Goal: Task Accomplishment & Management: Manage account settings

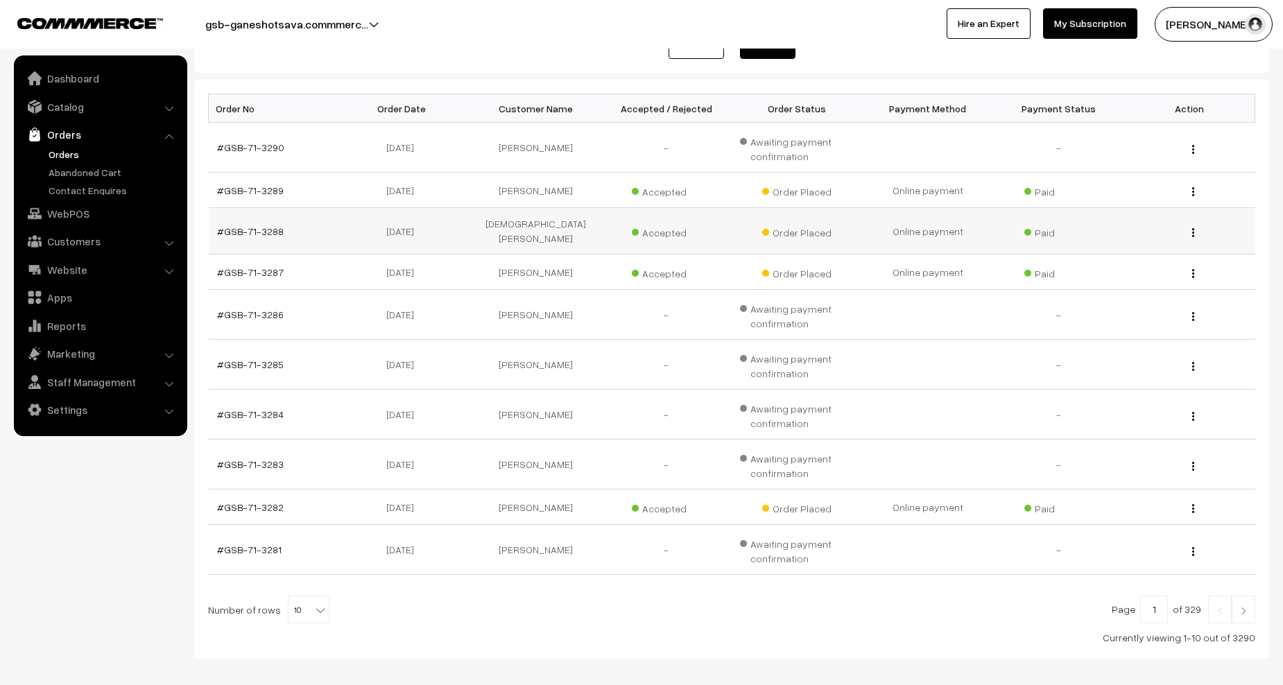
scroll to position [208, 0]
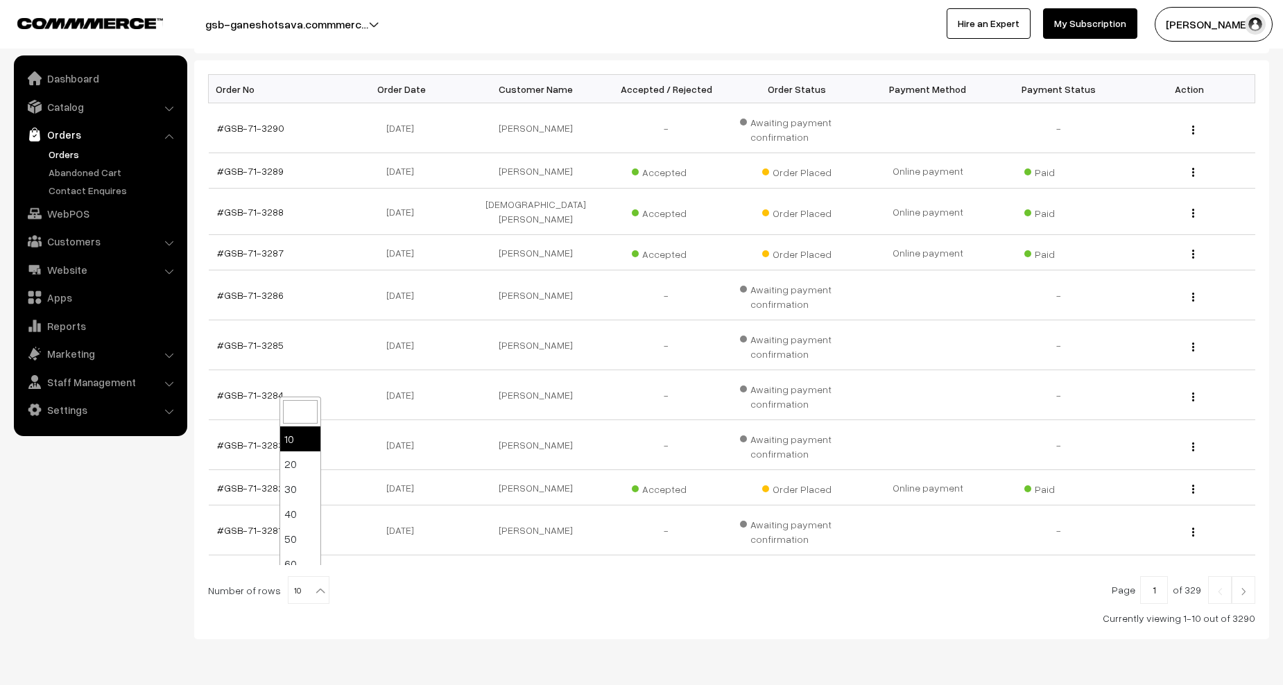
click at [314, 584] on b at bounding box center [321, 591] width 14 height 14
select select "50"
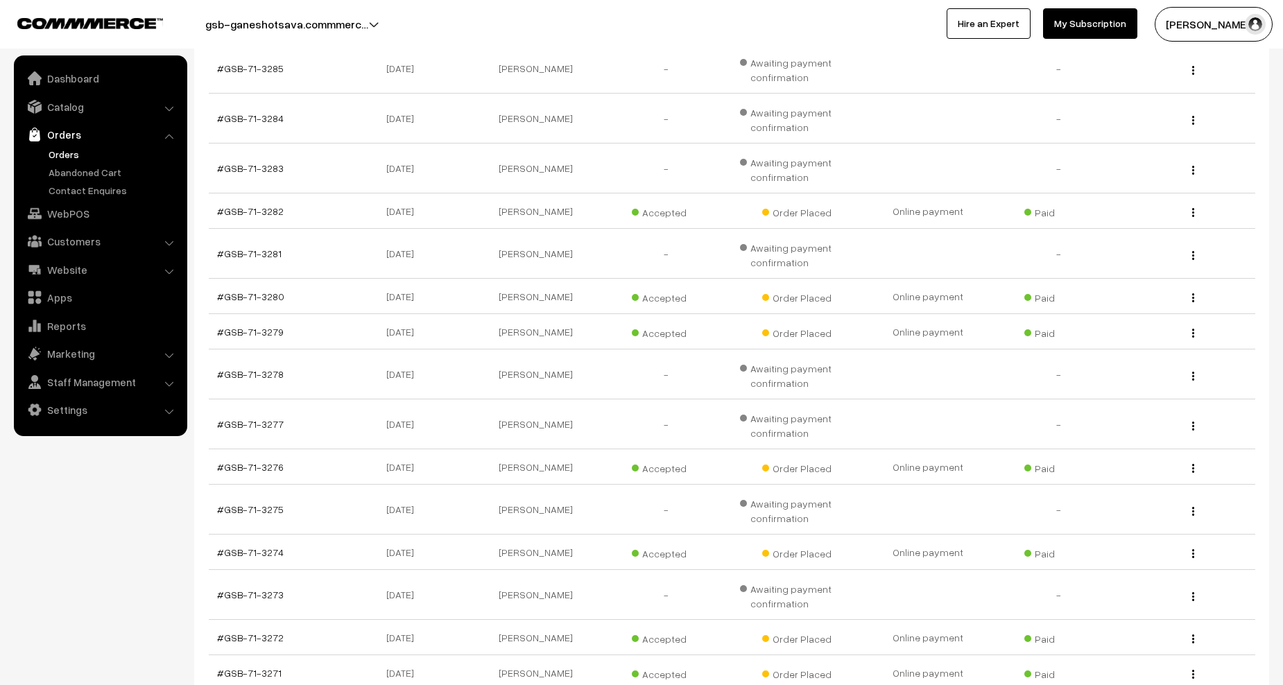
scroll to position [486, 0]
click at [525, 502] on td "[PERSON_NAME]" at bounding box center [535, 509] width 131 height 50
click at [270, 503] on link "#GSB-71-3275" at bounding box center [250, 509] width 67 height 12
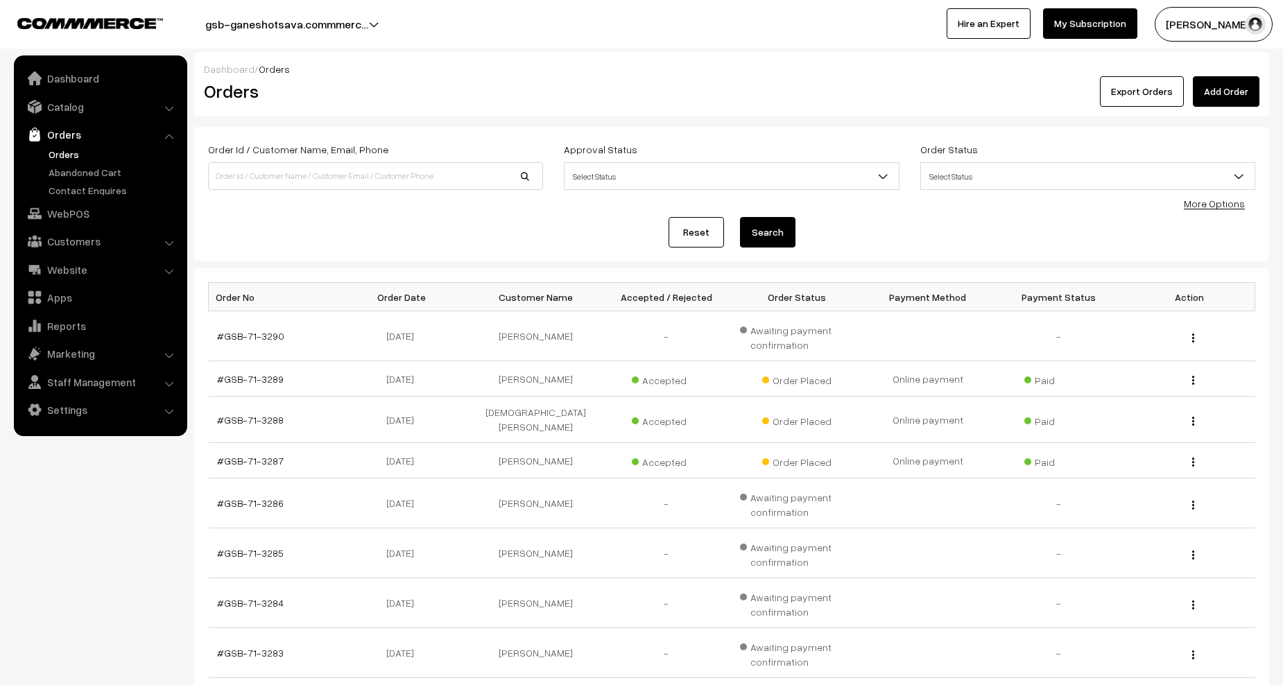
click at [72, 157] on link "Orders" at bounding box center [113, 154] width 137 height 15
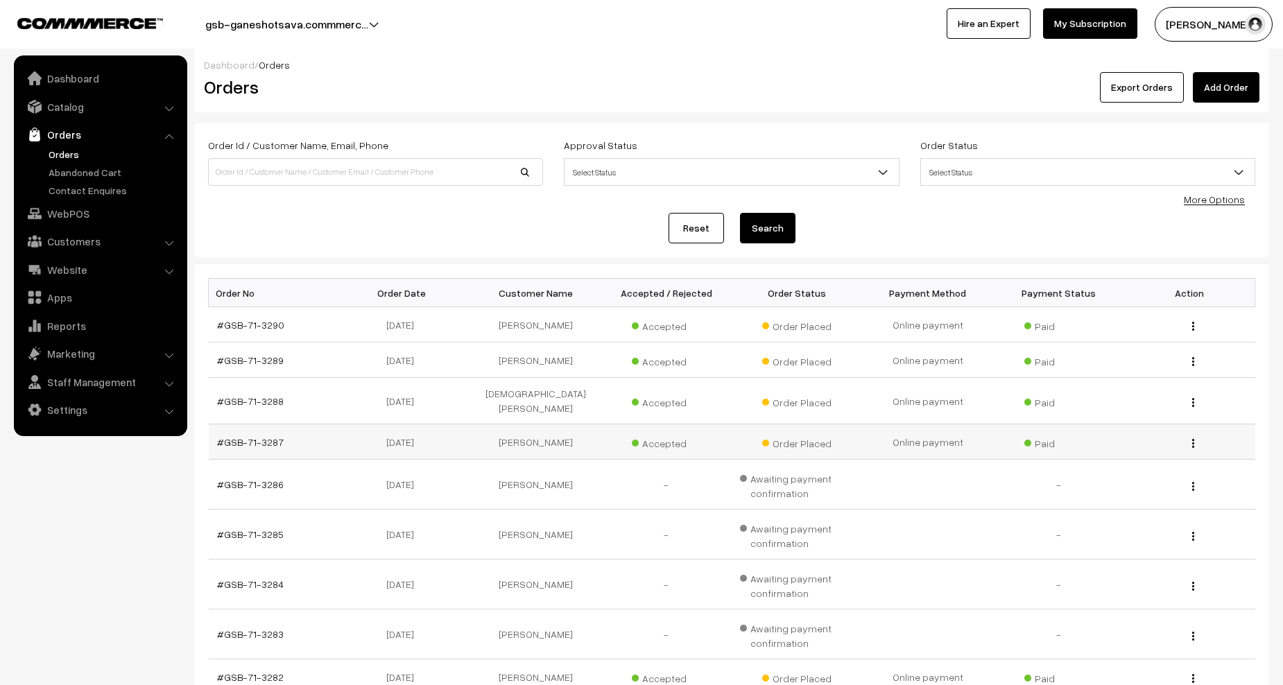
scroll to position [208, 0]
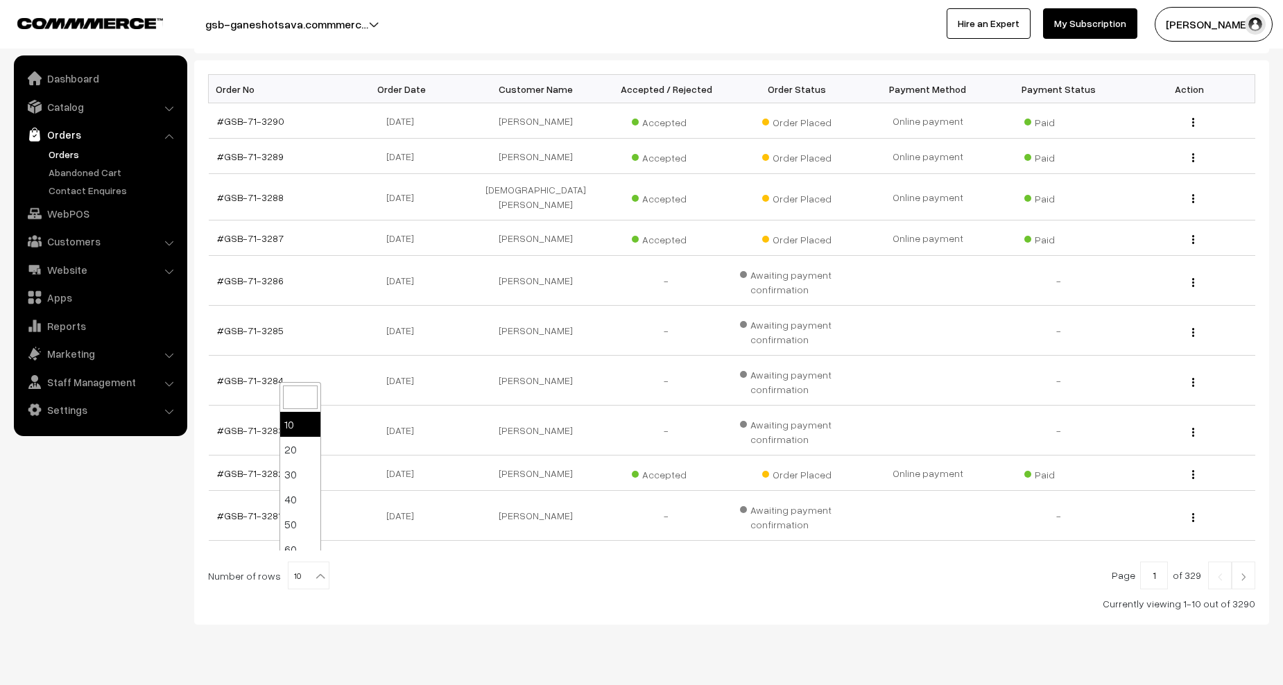
click at [313, 578] on span "10" at bounding box center [309, 577] width 40 height 28
select select "50"
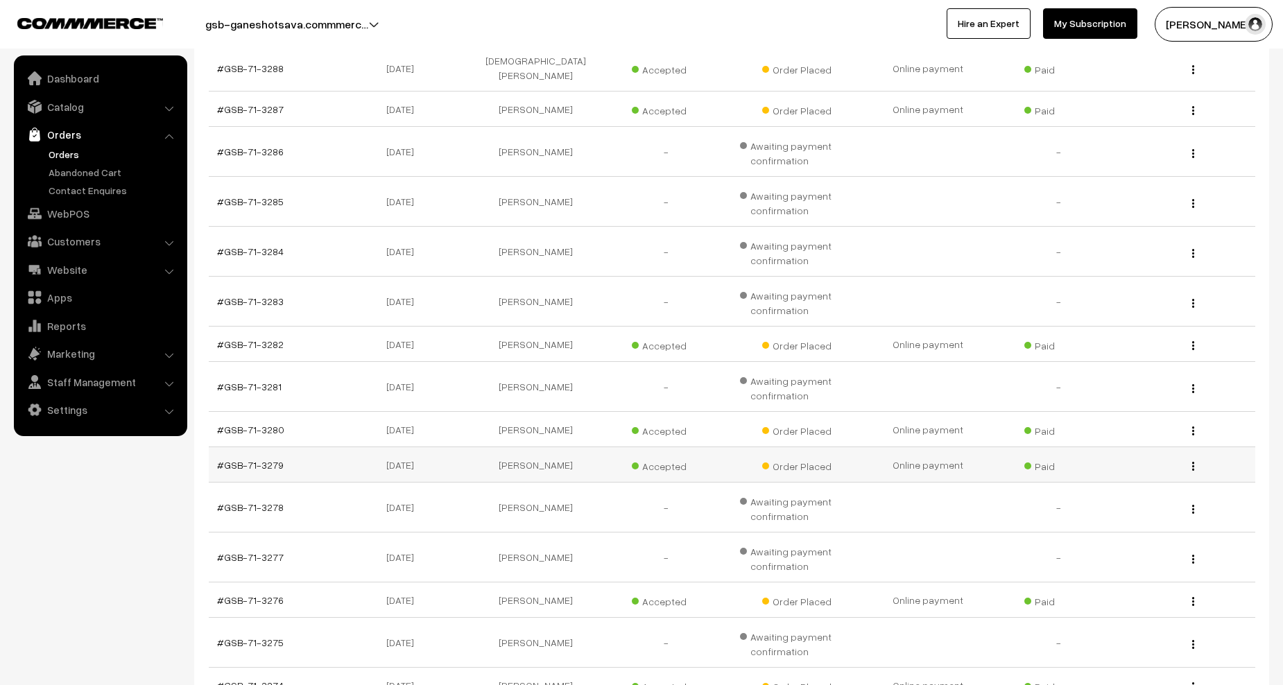
scroll to position [416, 0]
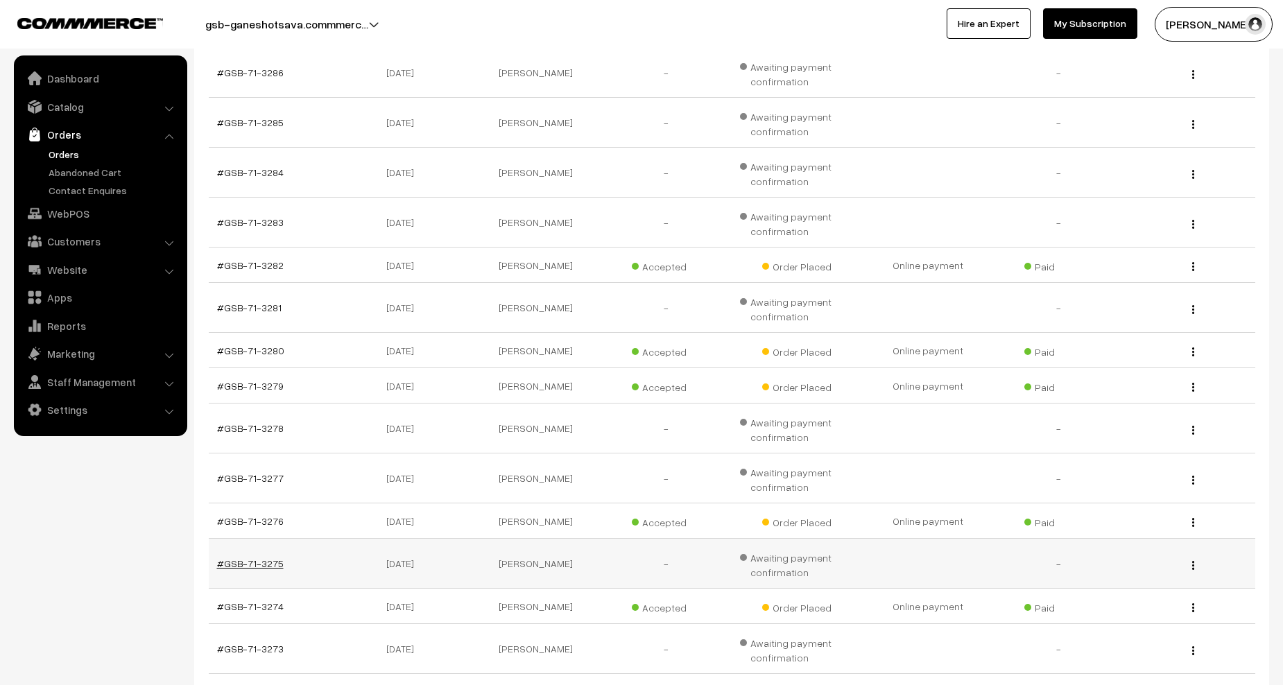
click at [250, 558] on link "#GSB-71-3275" at bounding box center [250, 564] width 67 height 12
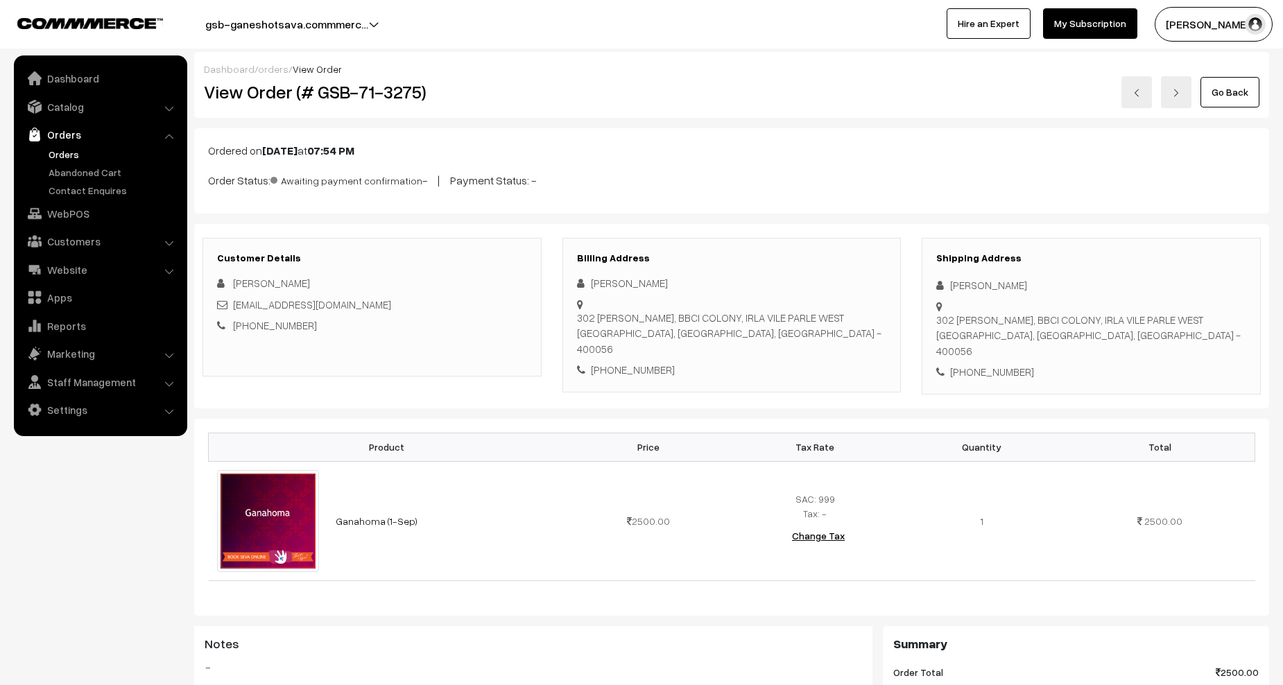
click at [76, 155] on link "Orders" at bounding box center [113, 154] width 137 height 15
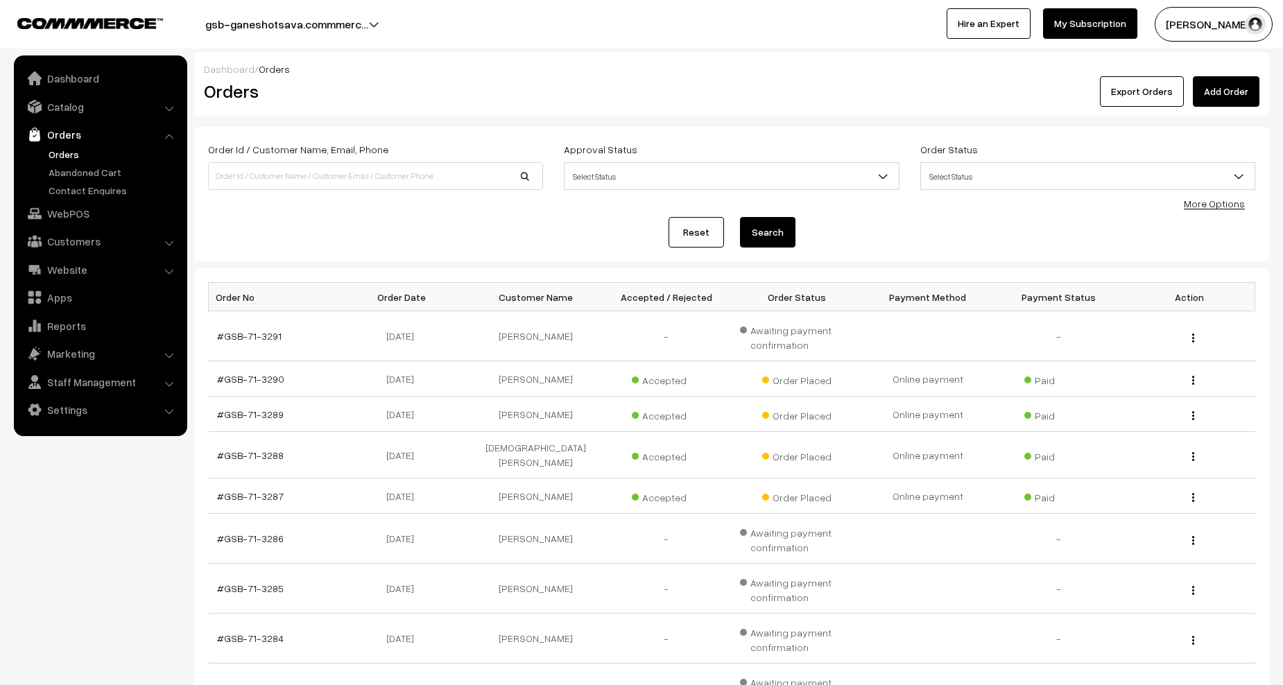
click at [70, 155] on link "Orders" at bounding box center [113, 154] width 137 height 15
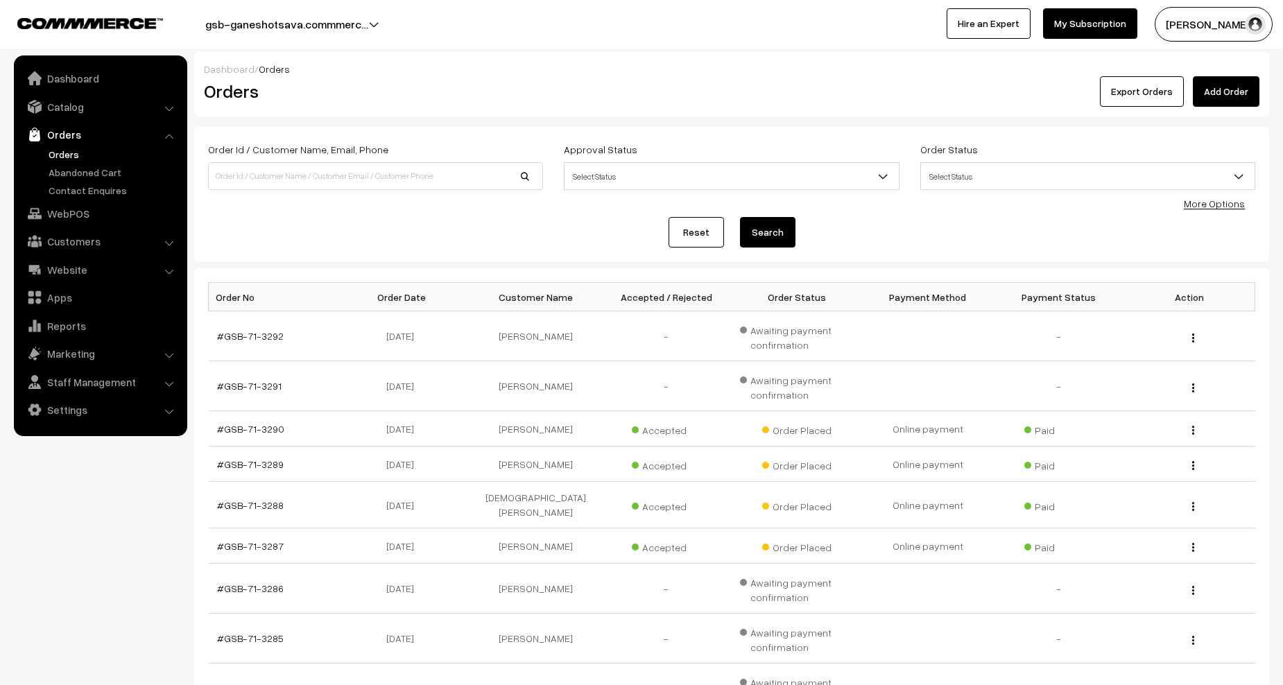
click at [55, 157] on link "Orders" at bounding box center [113, 154] width 137 height 15
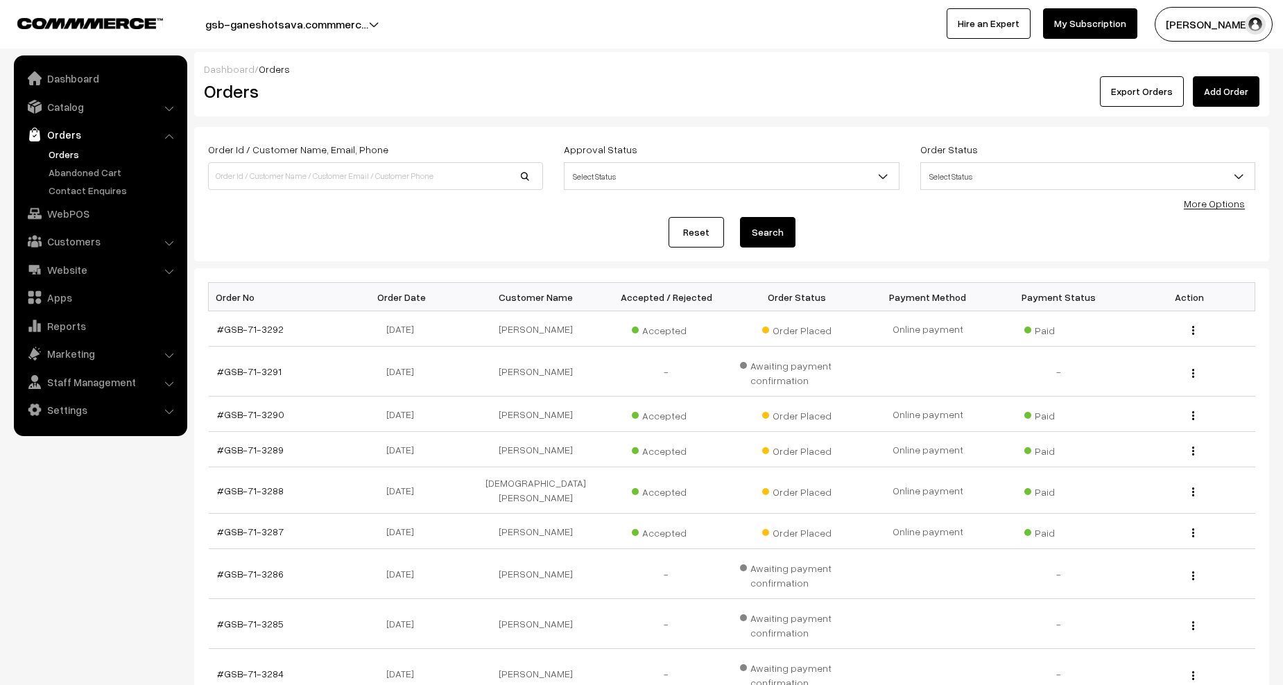
click at [60, 155] on link "Orders" at bounding box center [113, 154] width 137 height 15
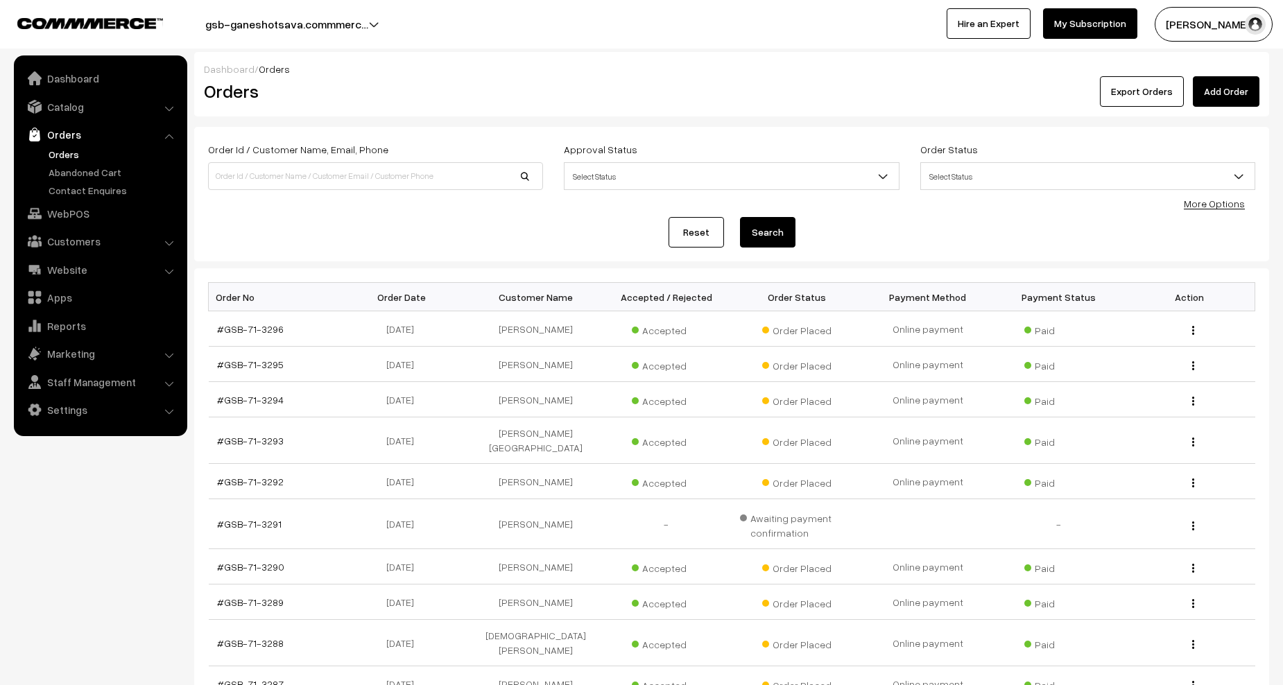
click at [61, 154] on link "Orders" at bounding box center [113, 154] width 137 height 15
click at [74, 152] on link "Orders" at bounding box center [113, 154] width 137 height 15
click at [1131, 99] on button "Export Orders" at bounding box center [1142, 91] width 84 height 31
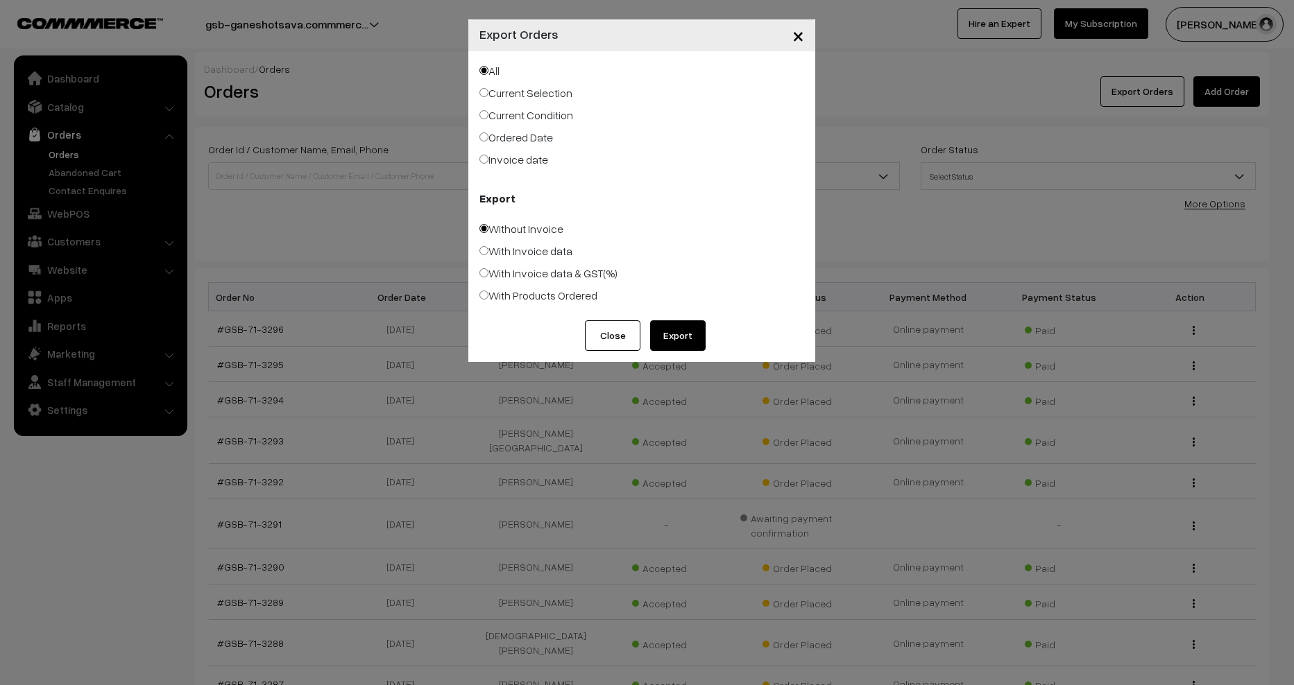
click at [537, 291] on label "With Products Ordered" at bounding box center [538, 295] width 118 height 17
click at [488, 291] on input "With Products Ordered" at bounding box center [483, 295] width 9 height 9
radio input "true"
click at [683, 336] on button "Export" at bounding box center [678, 336] width 56 height 31
click at [148, 480] on div "× Export Orders All Current Selection Current Condition Ordered Date Export Clo…" at bounding box center [647, 342] width 1294 height 685
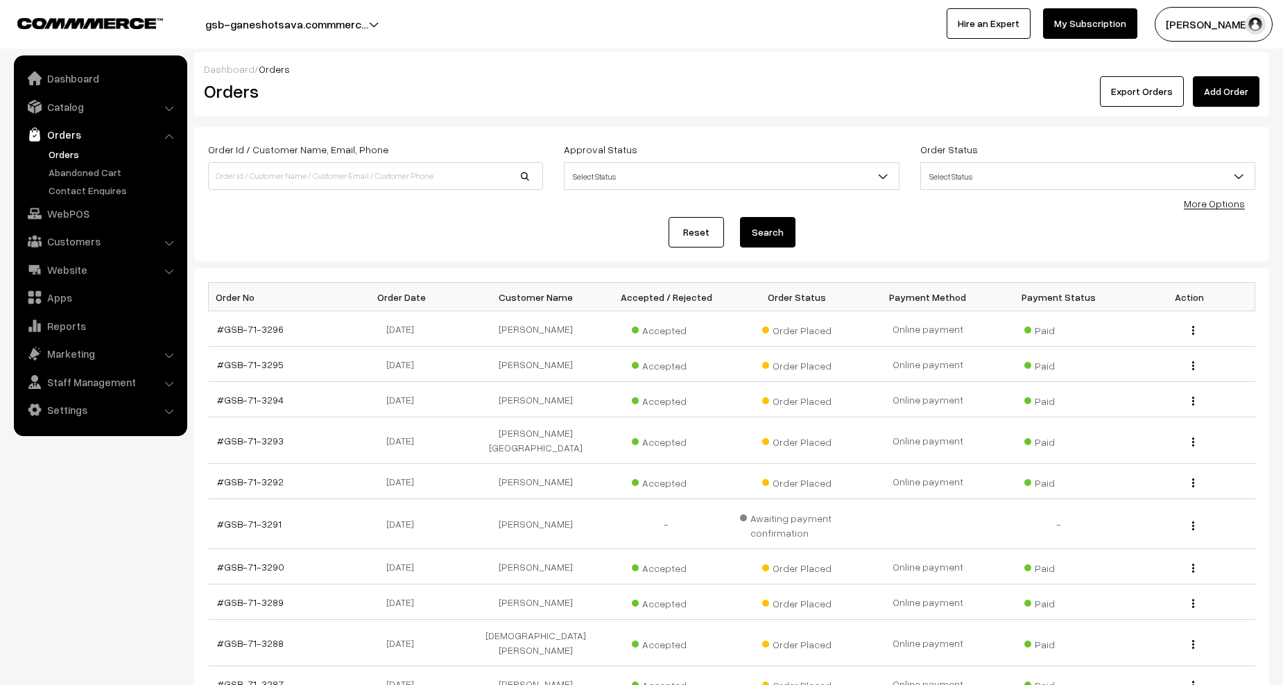
click at [49, 156] on link "Orders" at bounding box center [113, 154] width 137 height 15
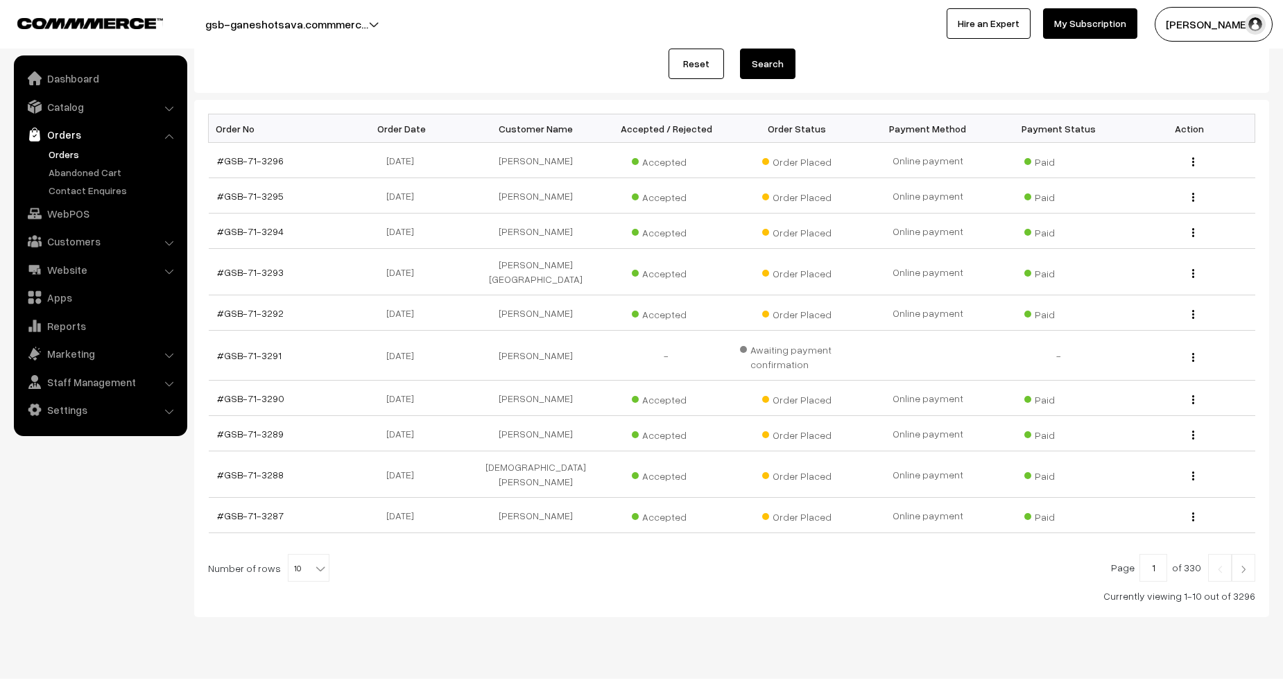
click at [323, 556] on div at bounding box center [732, 568] width 1048 height 28
click at [316, 562] on b at bounding box center [321, 569] width 14 height 14
select select "100"
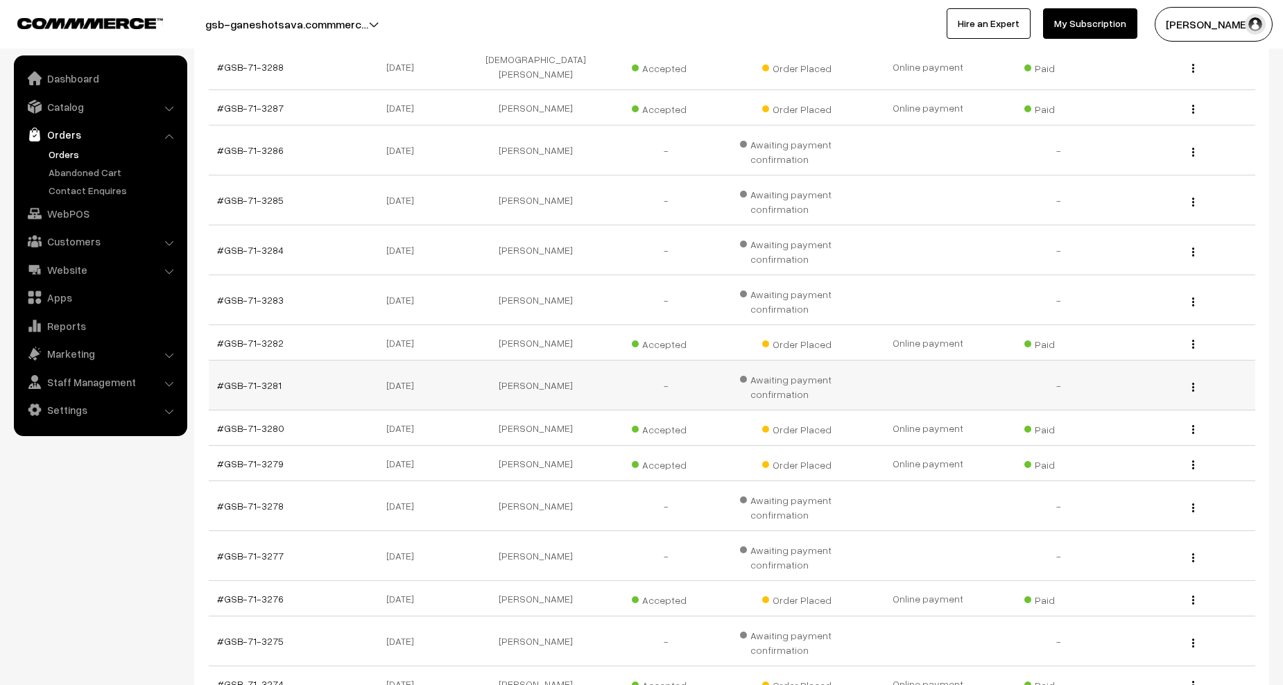
scroll to position [555, 0]
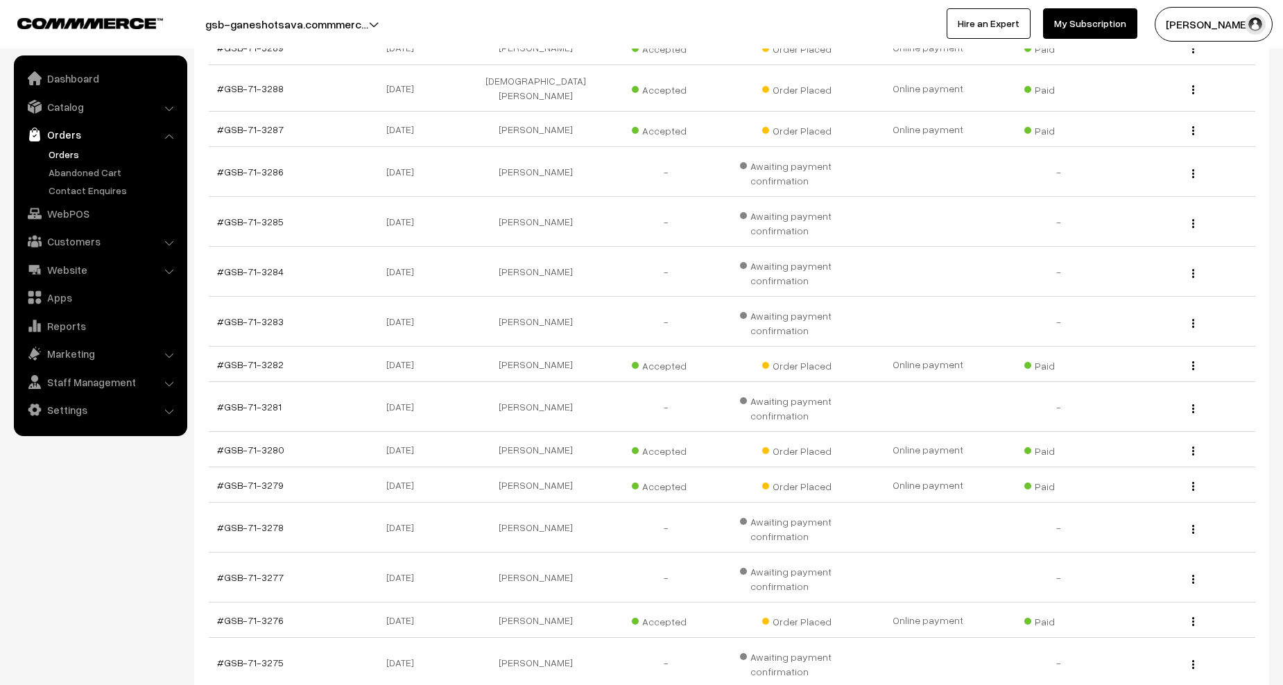
click at [70, 156] on link "Orders" at bounding box center [113, 154] width 137 height 15
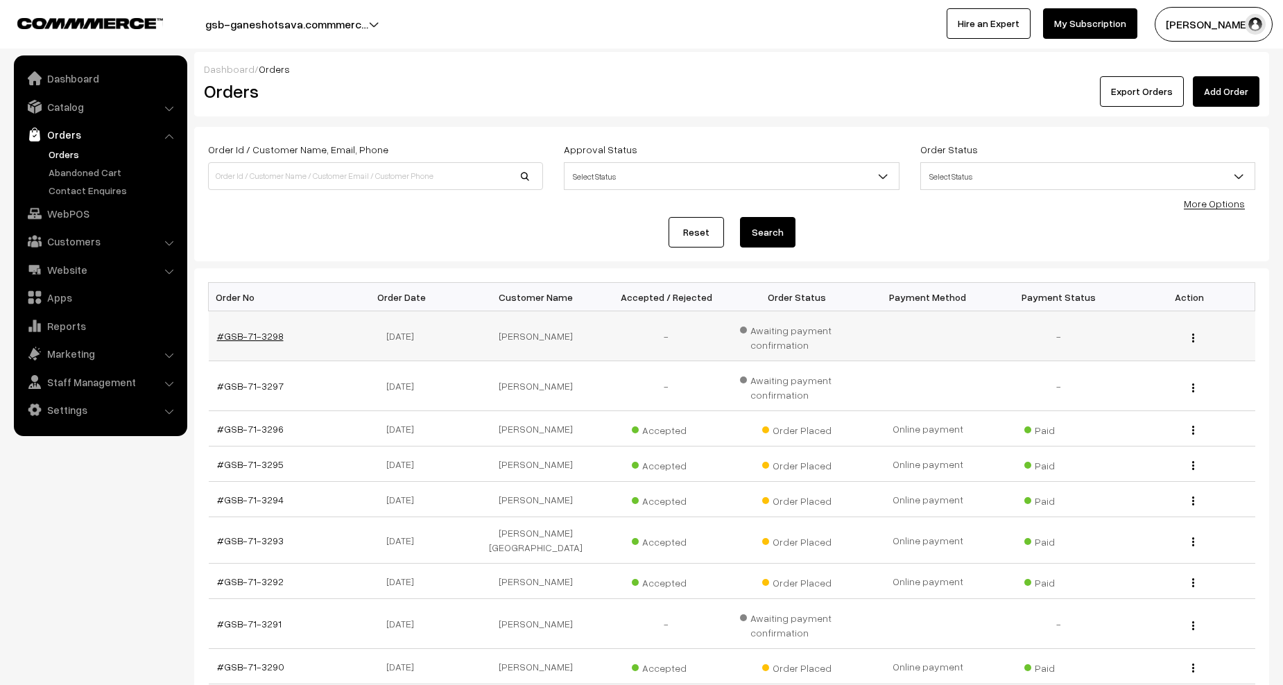
click at [244, 338] on link "#GSB-71-3298" at bounding box center [250, 336] width 67 height 12
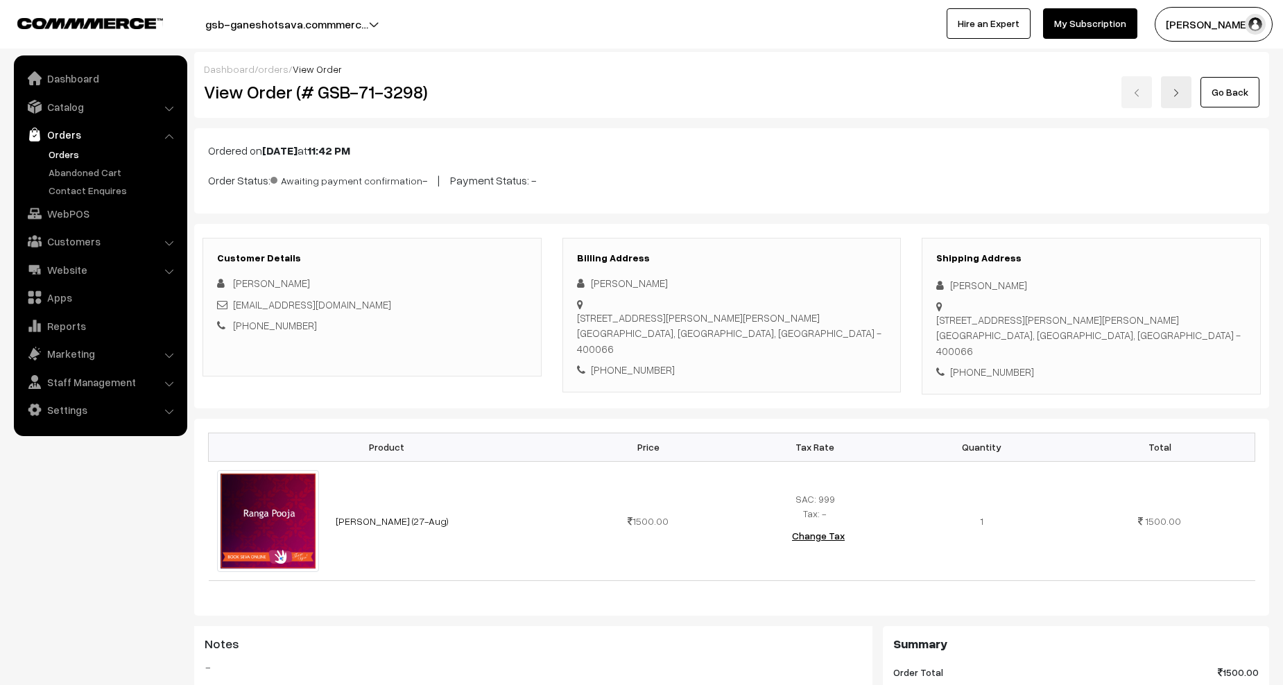
click at [266, 68] on link "orders" at bounding box center [273, 69] width 31 height 12
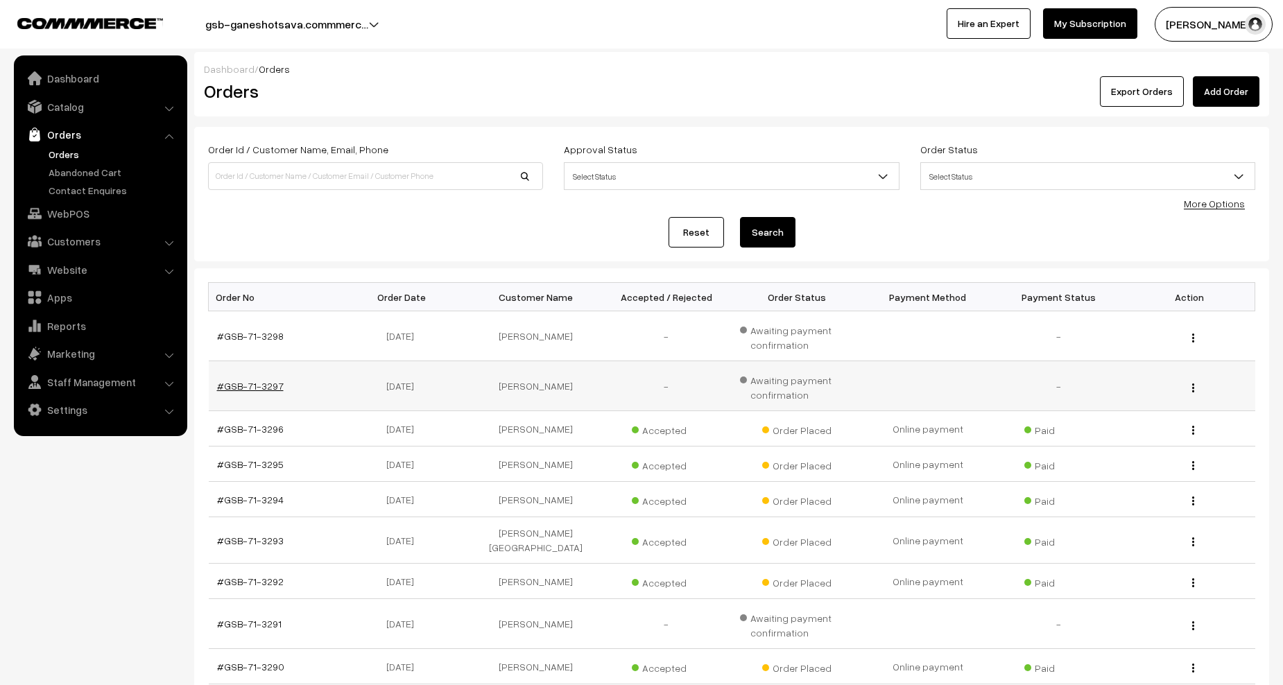
click at [244, 390] on link "#GSB-71-3297" at bounding box center [250, 386] width 67 height 12
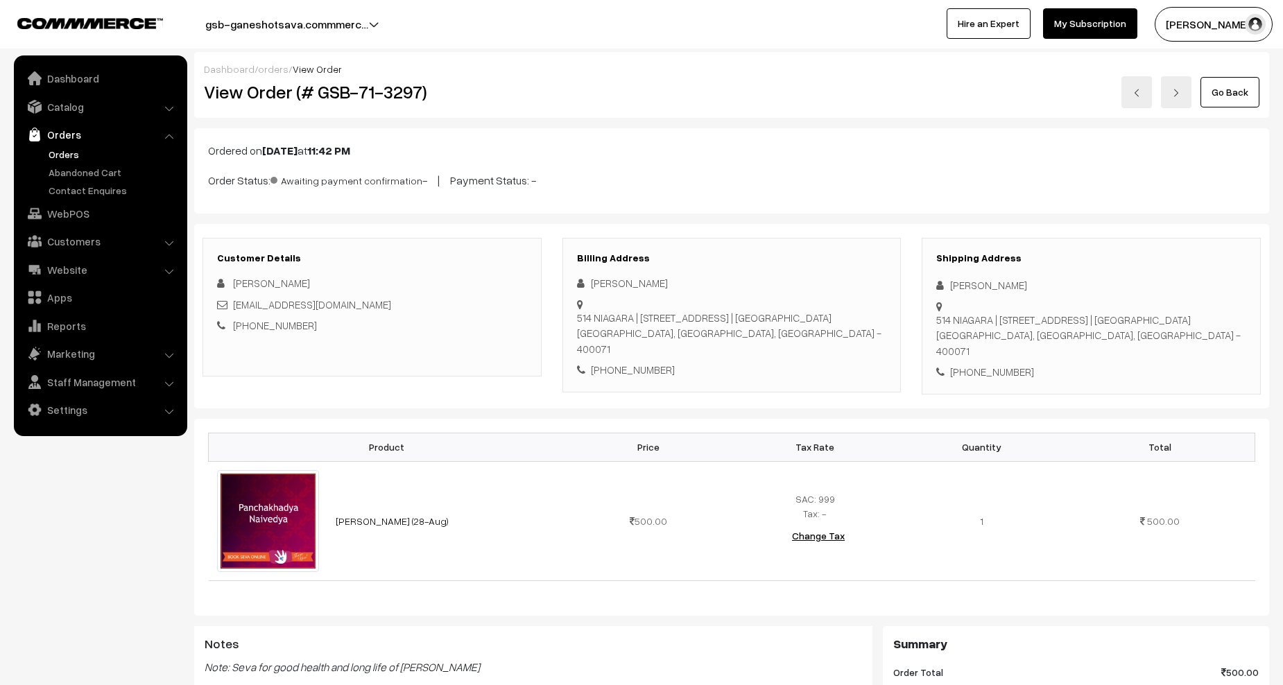
click at [272, 72] on link "orders" at bounding box center [273, 69] width 31 height 12
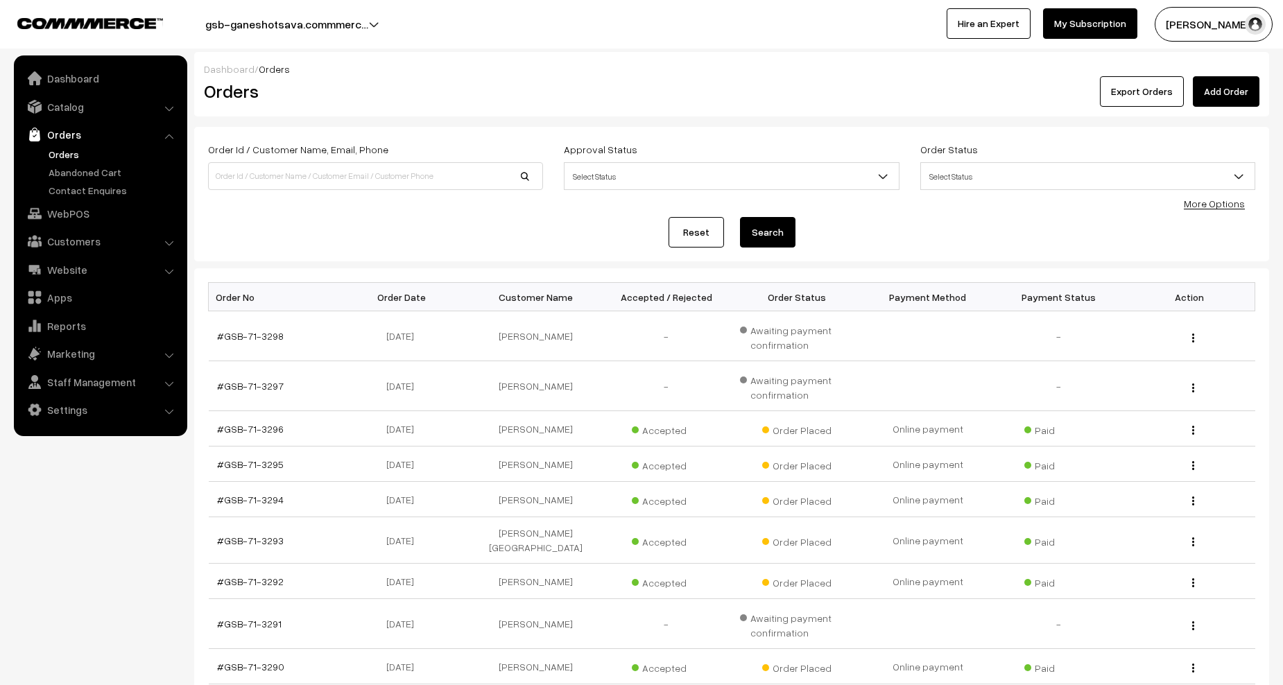
click at [72, 152] on link "Orders" at bounding box center [113, 154] width 137 height 15
click at [58, 155] on link "Orders" at bounding box center [113, 154] width 137 height 15
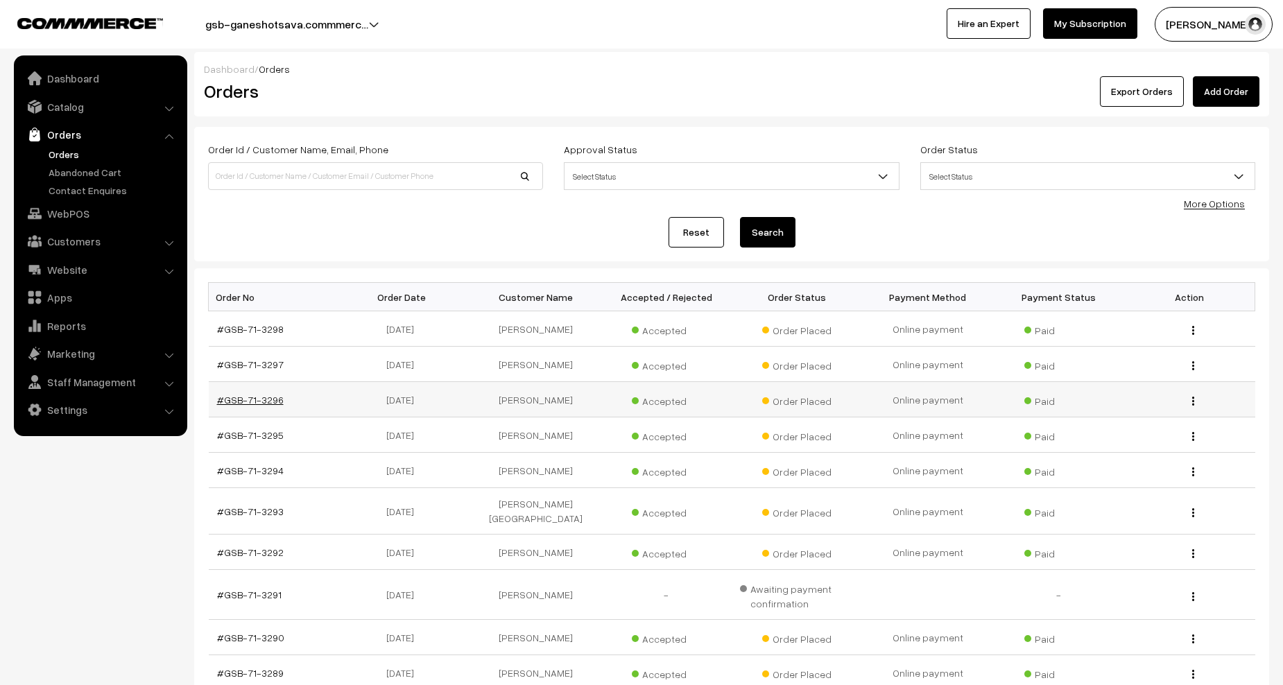
drag, startPoint x: 315, startPoint y: 398, endPoint x: 217, endPoint y: 402, distance: 97.9
click at [217, 402] on td "#GSB-71-3296" at bounding box center [274, 399] width 131 height 35
copy link "#GSB-71-3296"
click at [69, 155] on link "Orders" at bounding box center [113, 154] width 137 height 15
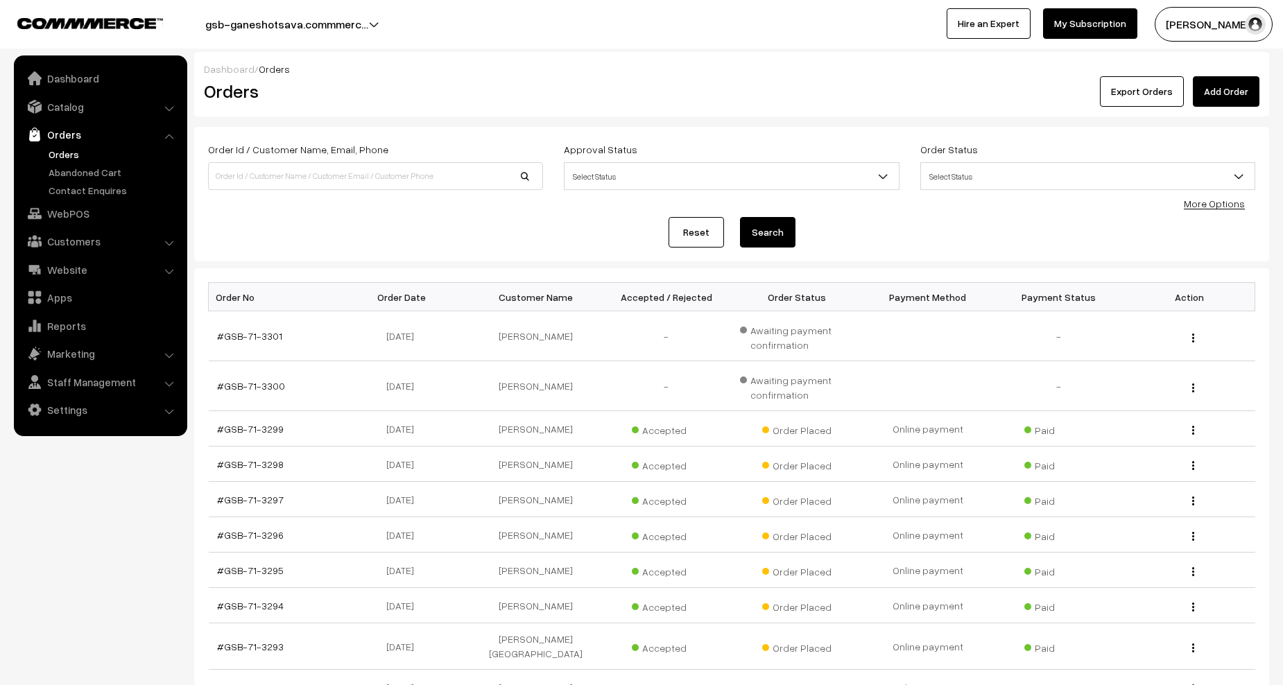
click at [69, 153] on link "Orders" at bounding box center [113, 154] width 137 height 15
click at [69, 151] on link "Orders" at bounding box center [113, 154] width 137 height 15
